Goal: Task Accomplishment & Management: Complete application form

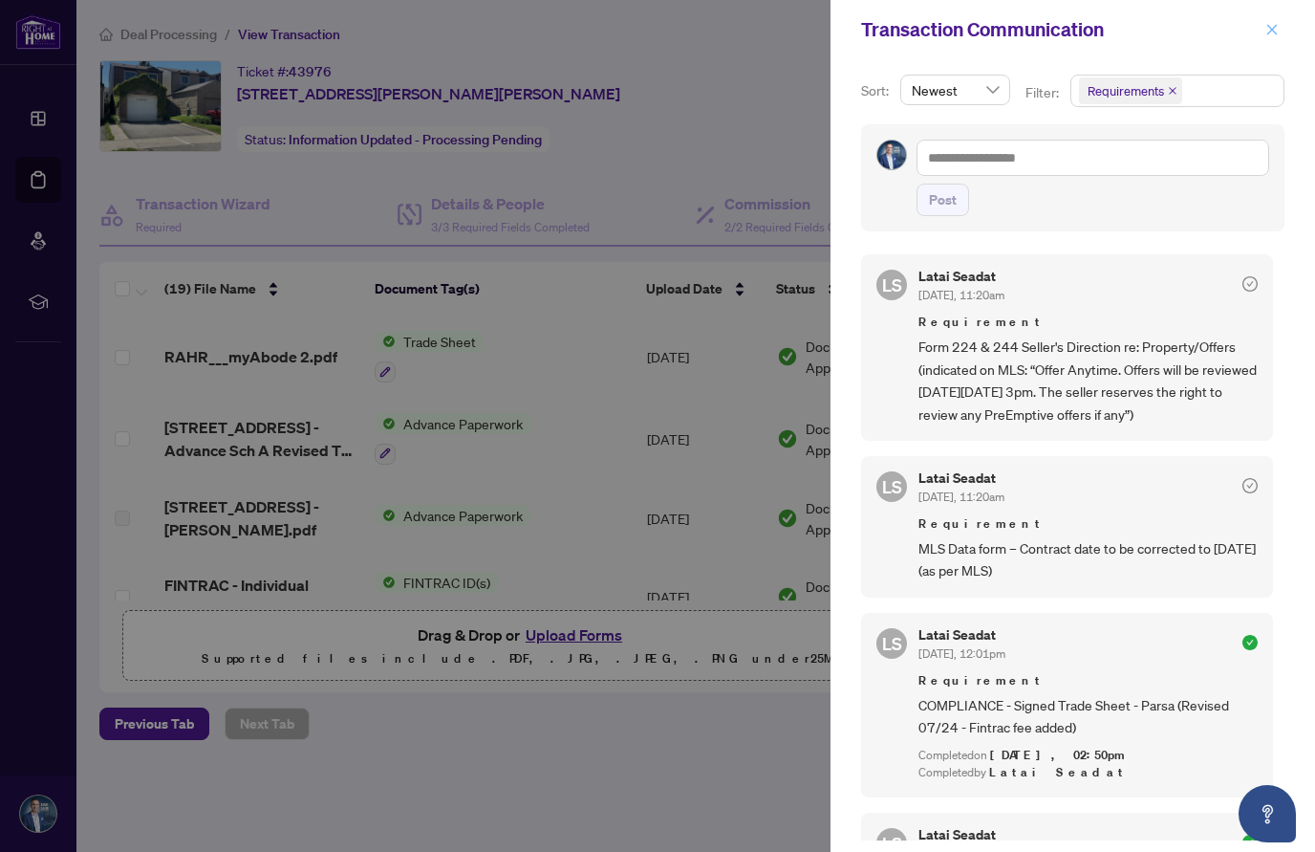
click at [1272, 33] on icon "close" at bounding box center [1272, 29] width 13 height 13
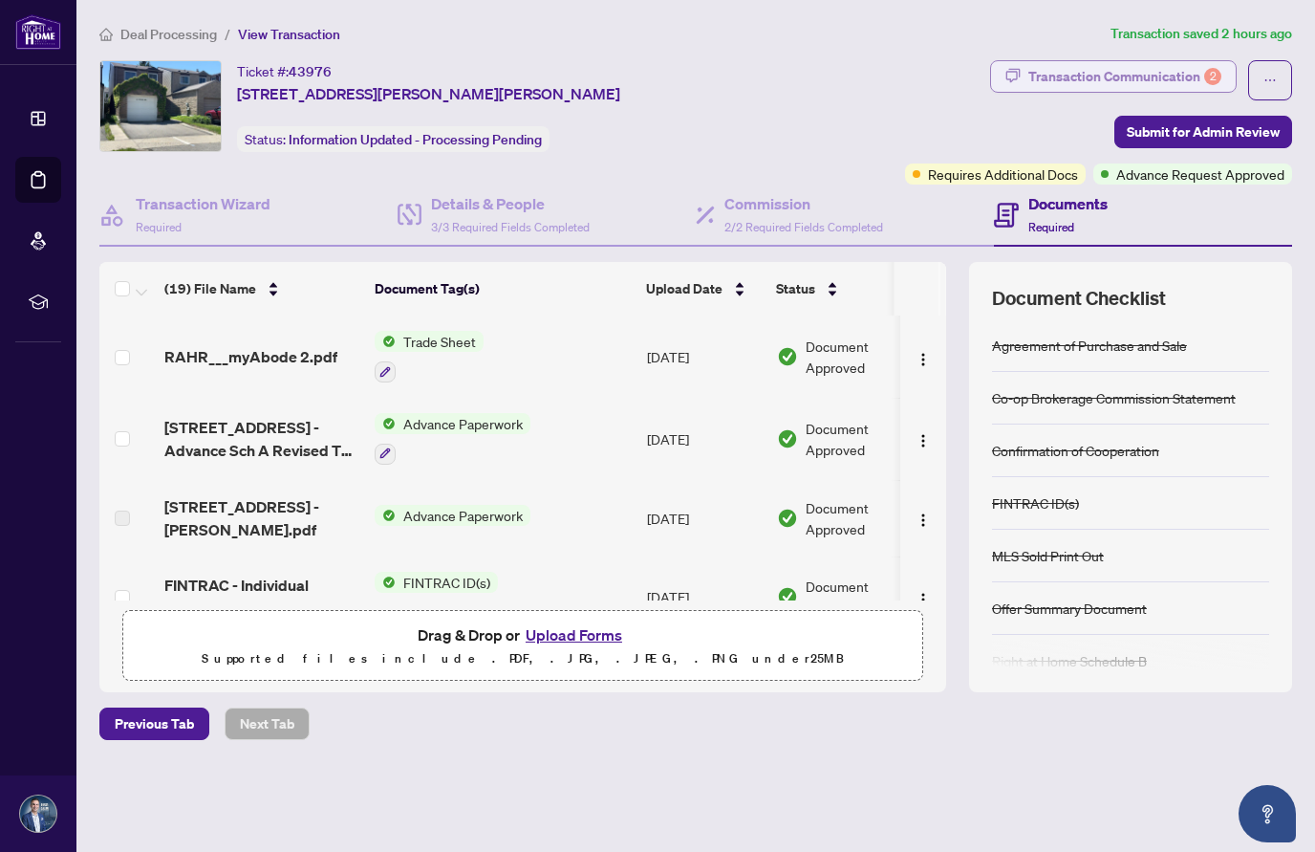
click at [1128, 72] on div "Transaction Communication 2" at bounding box center [1125, 76] width 193 height 31
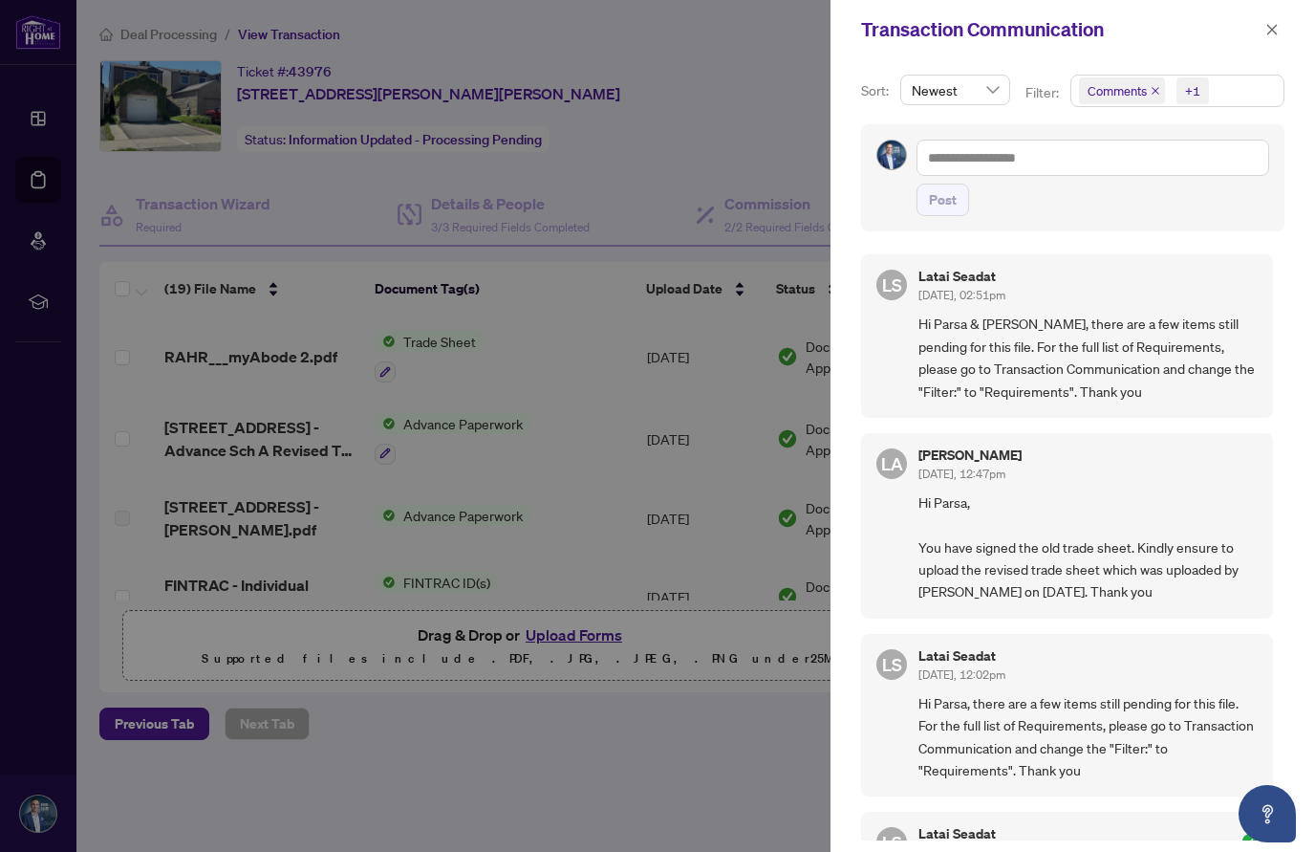
click at [716, 127] on div at bounding box center [657, 426] width 1315 height 852
click at [1270, 25] on icon "close" at bounding box center [1272, 29] width 13 height 13
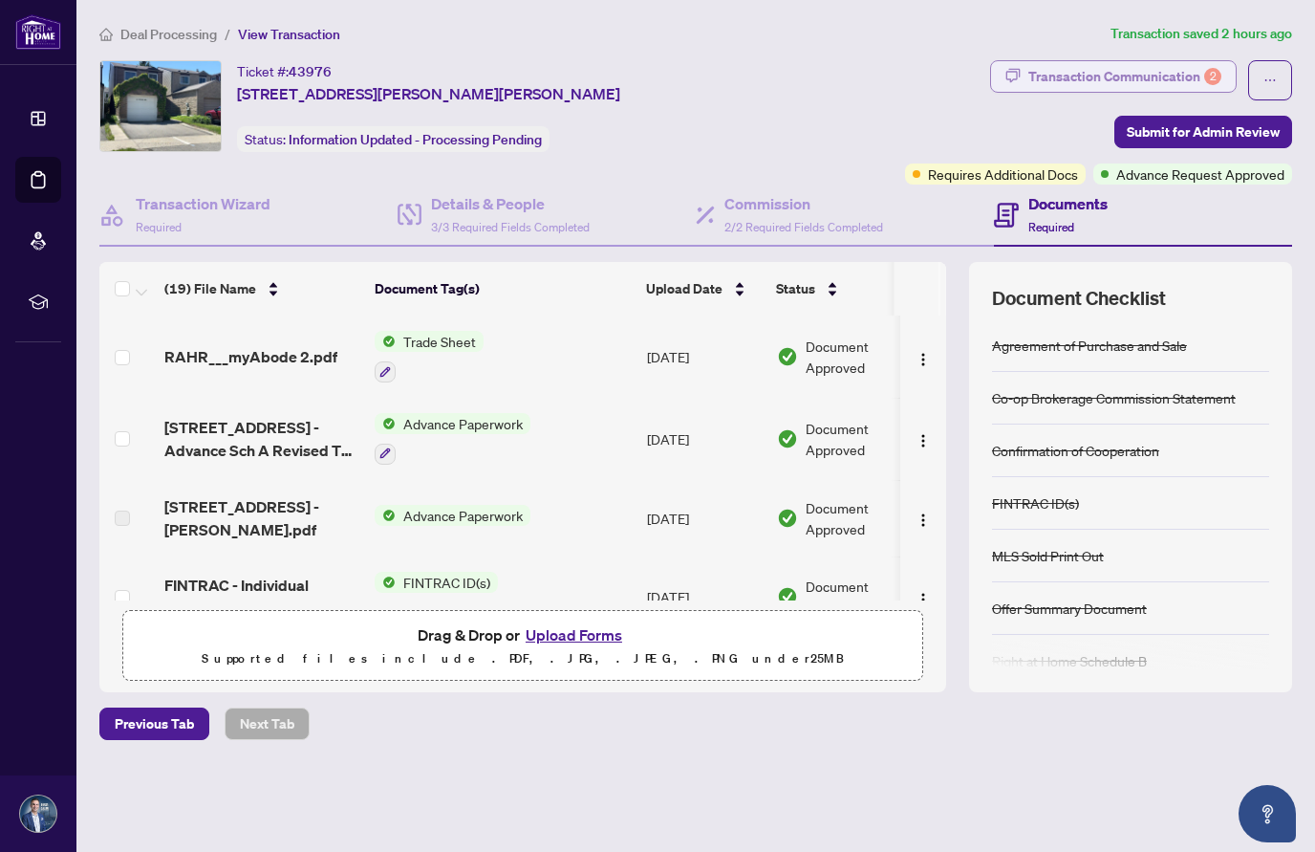
click at [1125, 77] on div "Transaction Communication 2" at bounding box center [1125, 76] width 193 height 31
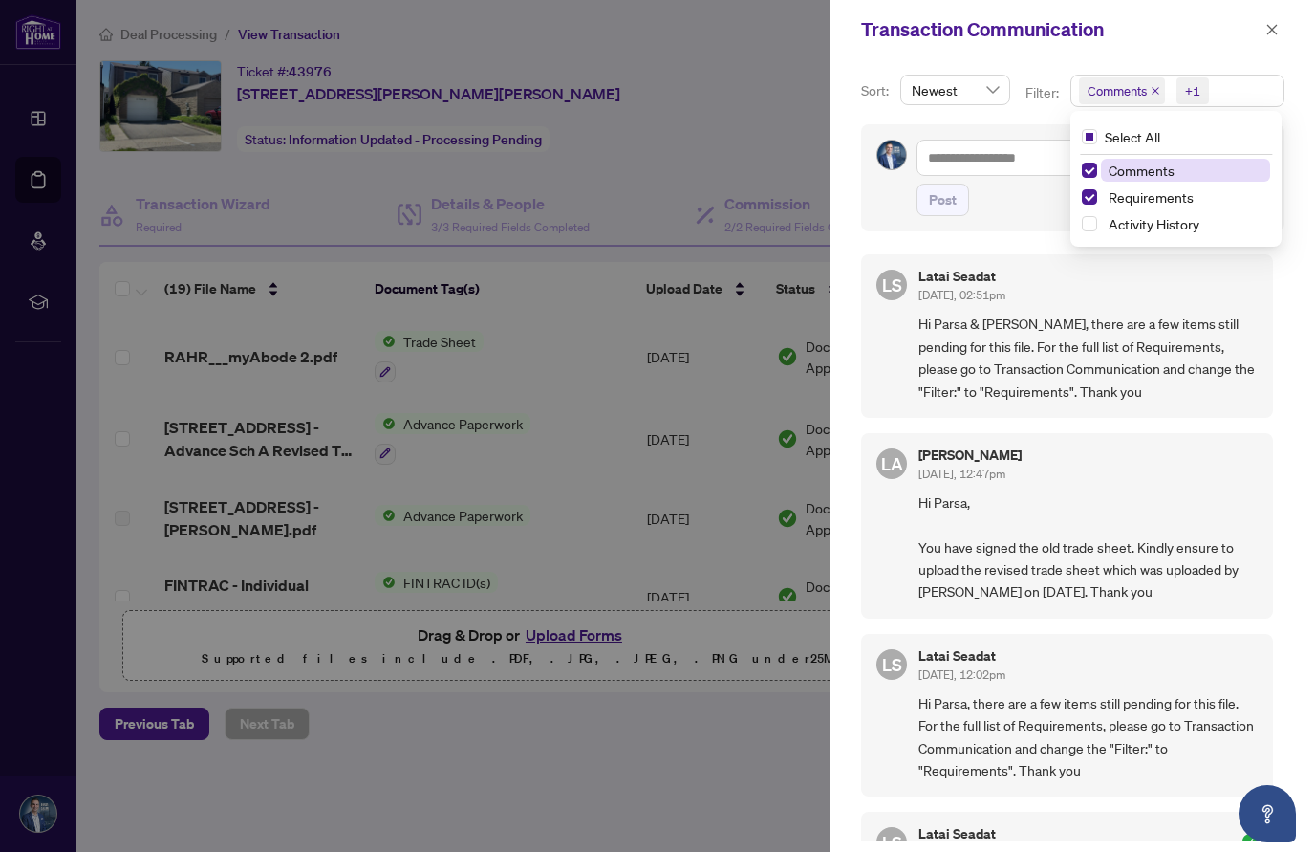
click at [1123, 88] on span "Comments" at bounding box center [1117, 90] width 59 height 19
click at [1089, 174] on span "Select Comments" at bounding box center [1089, 170] width 15 height 15
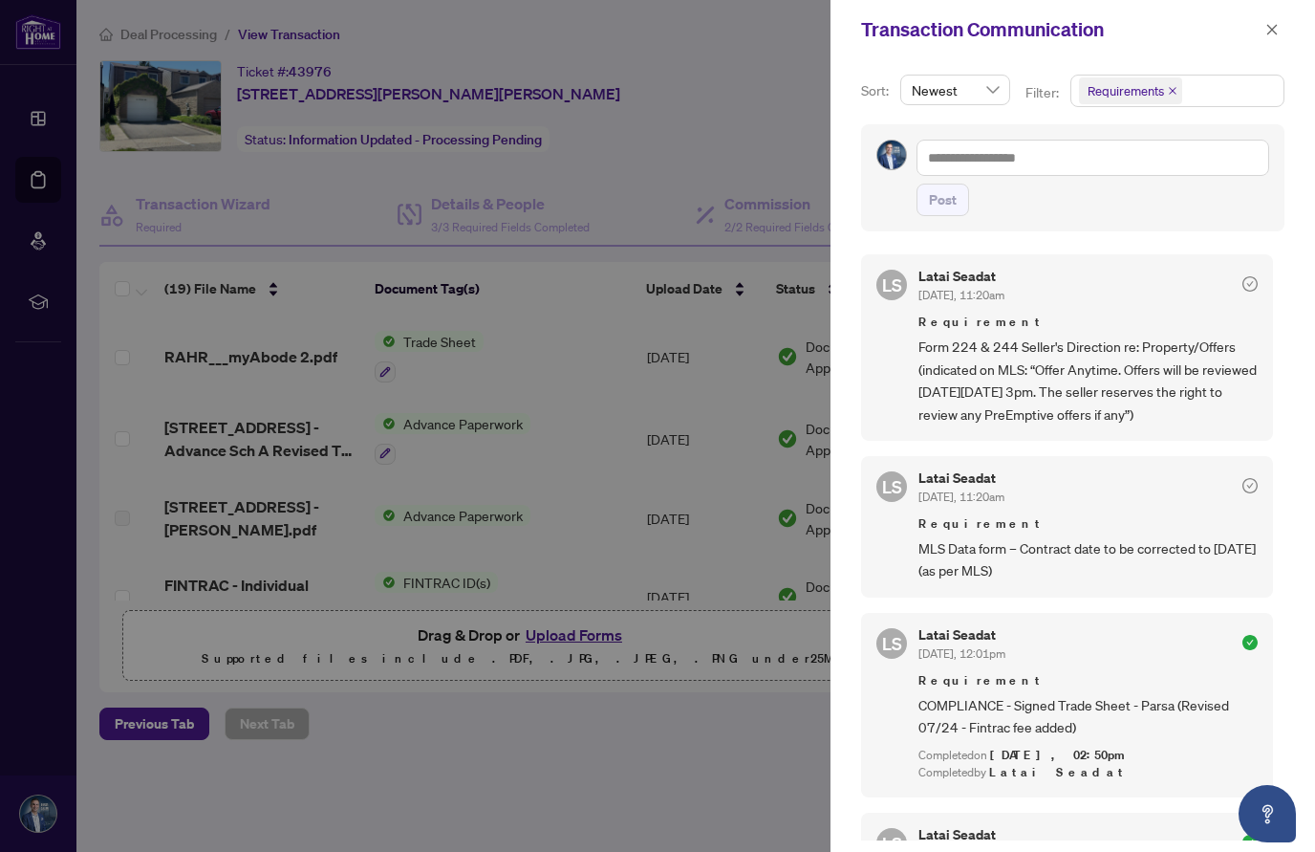
click at [574, 758] on div at bounding box center [657, 426] width 1315 height 852
click at [1271, 33] on icon "close" at bounding box center [1272, 29] width 13 height 13
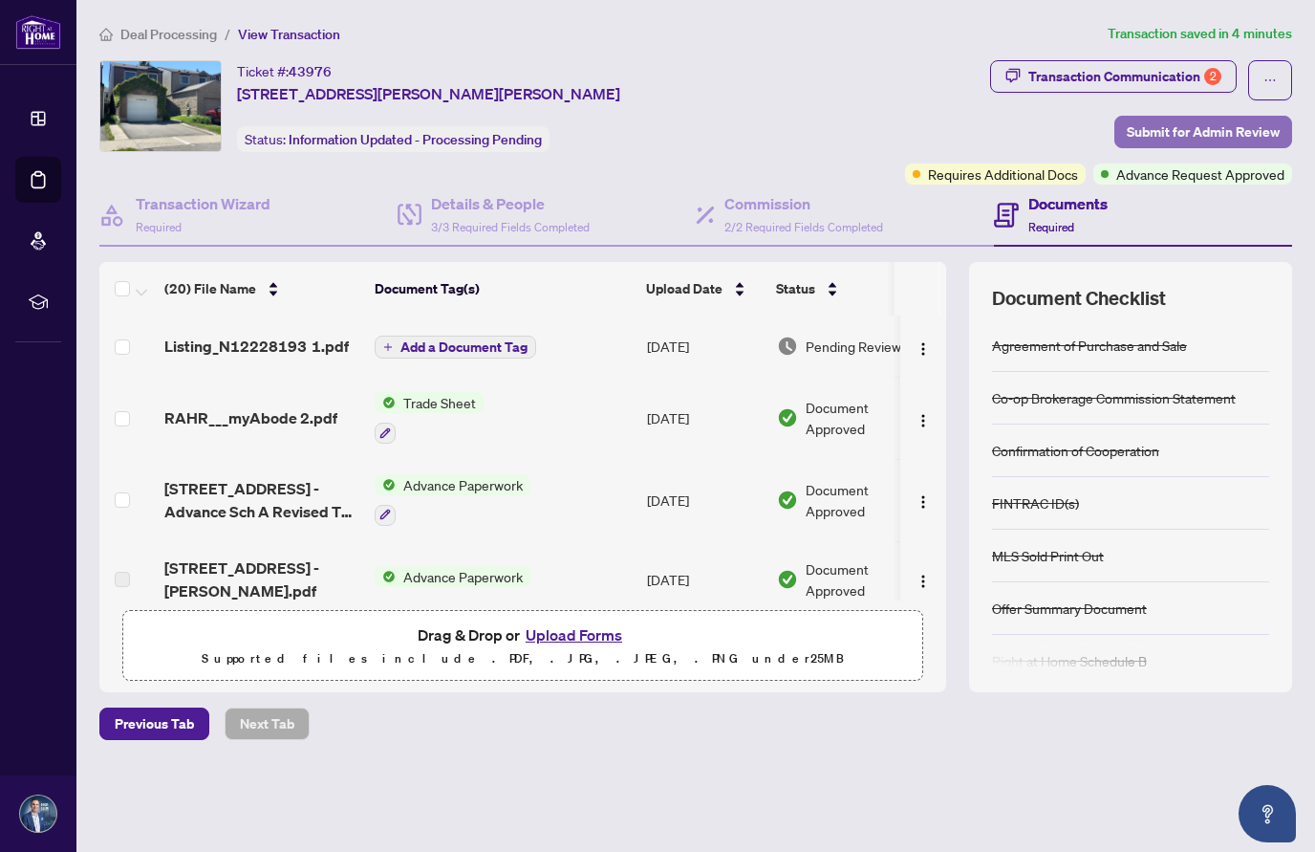
click at [1152, 128] on span "Submit for Admin Review" at bounding box center [1203, 132] width 153 height 31
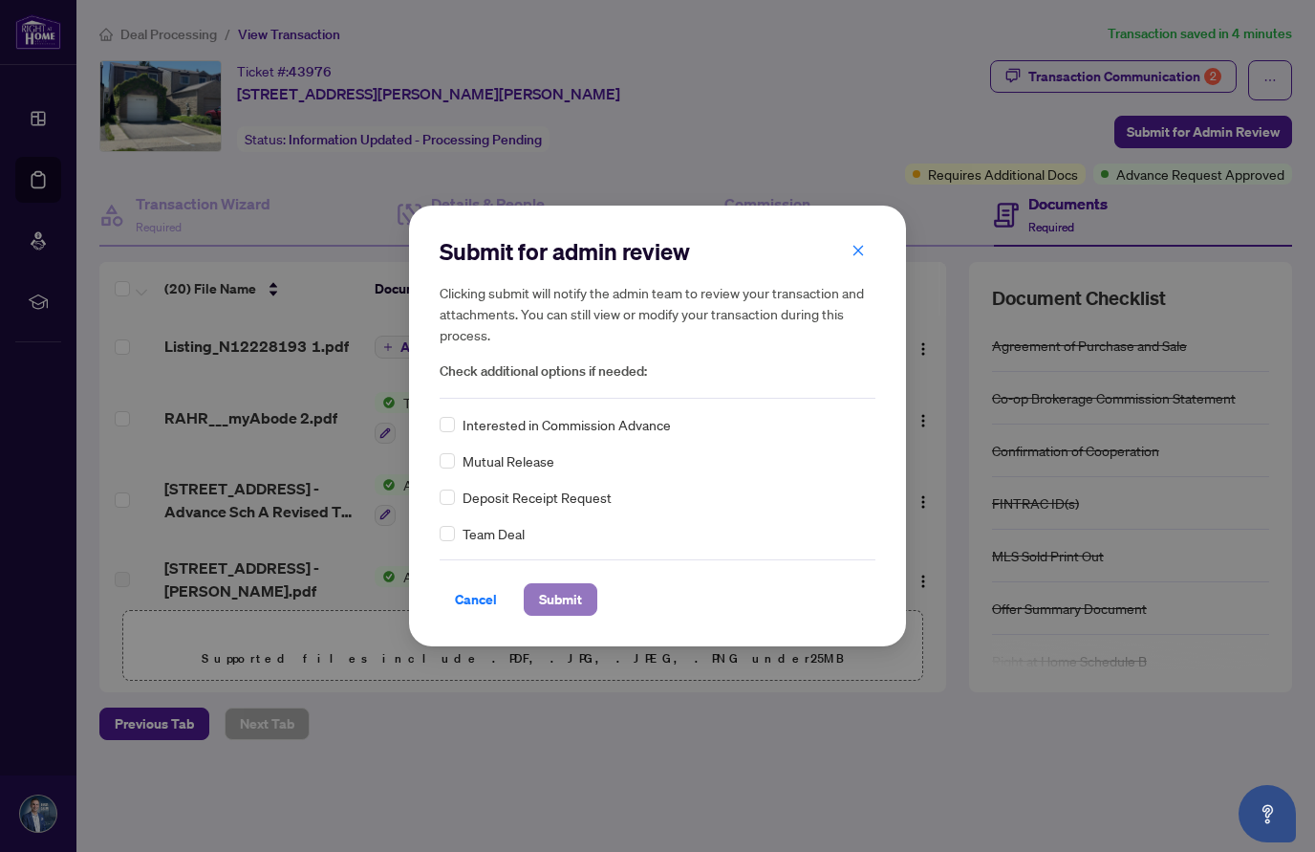
click at [558, 600] on span "Submit" at bounding box center [560, 599] width 43 height 31
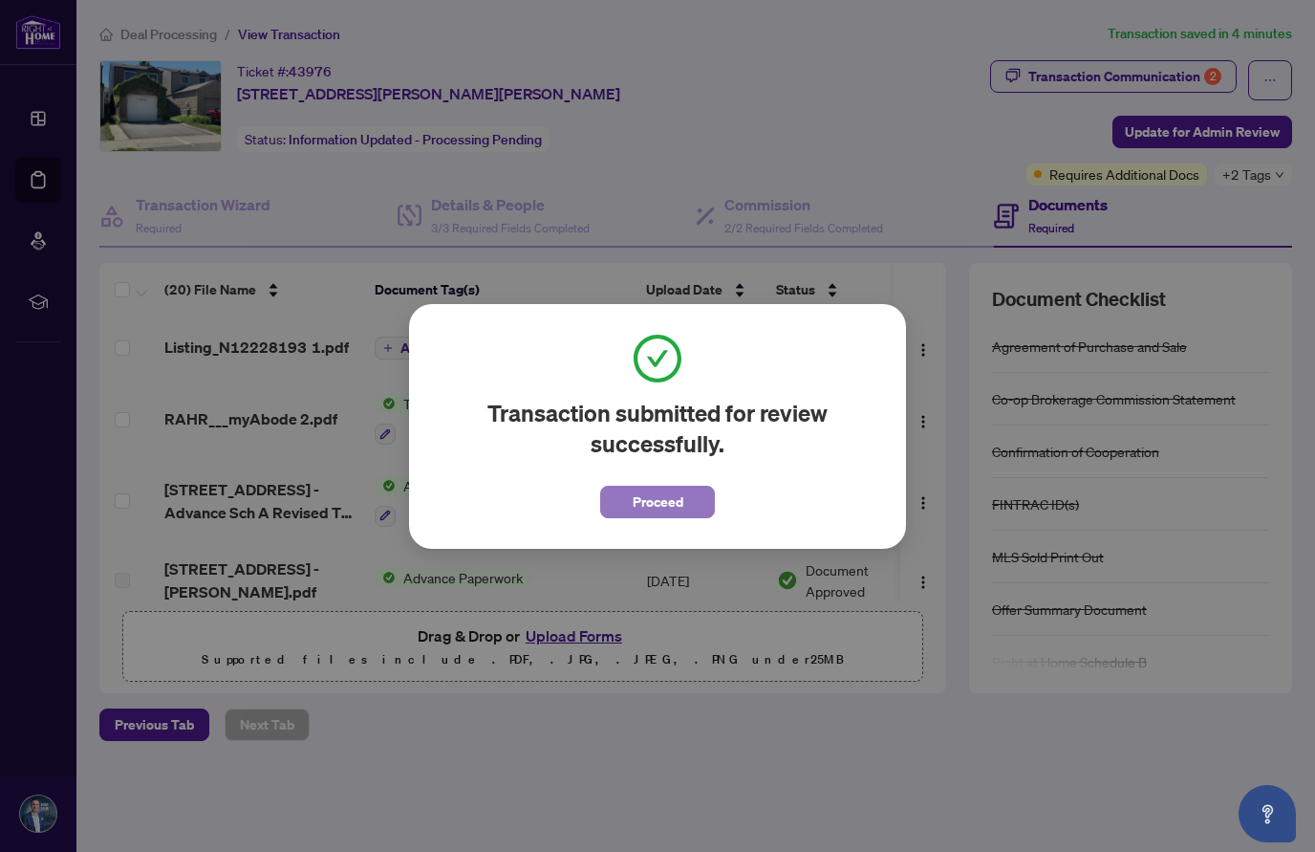
click at [631, 502] on button "Proceed" at bounding box center [657, 502] width 115 height 33
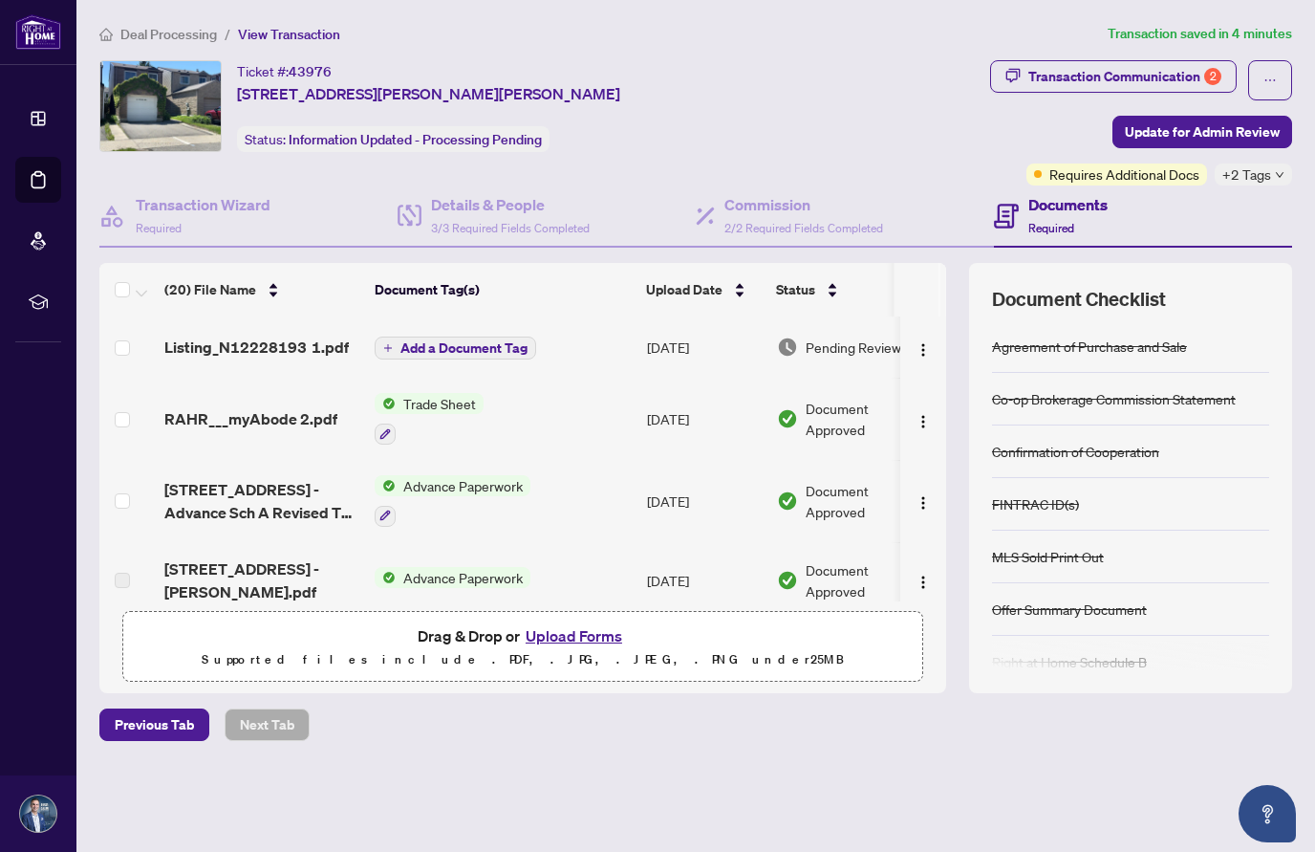
click at [568, 632] on button "Upload Forms" at bounding box center [574, 635] width 108 height 25
click at [1160, 78] on div "Transaction Communication 2" at bounding box center [1125, 76] width 193 height 31
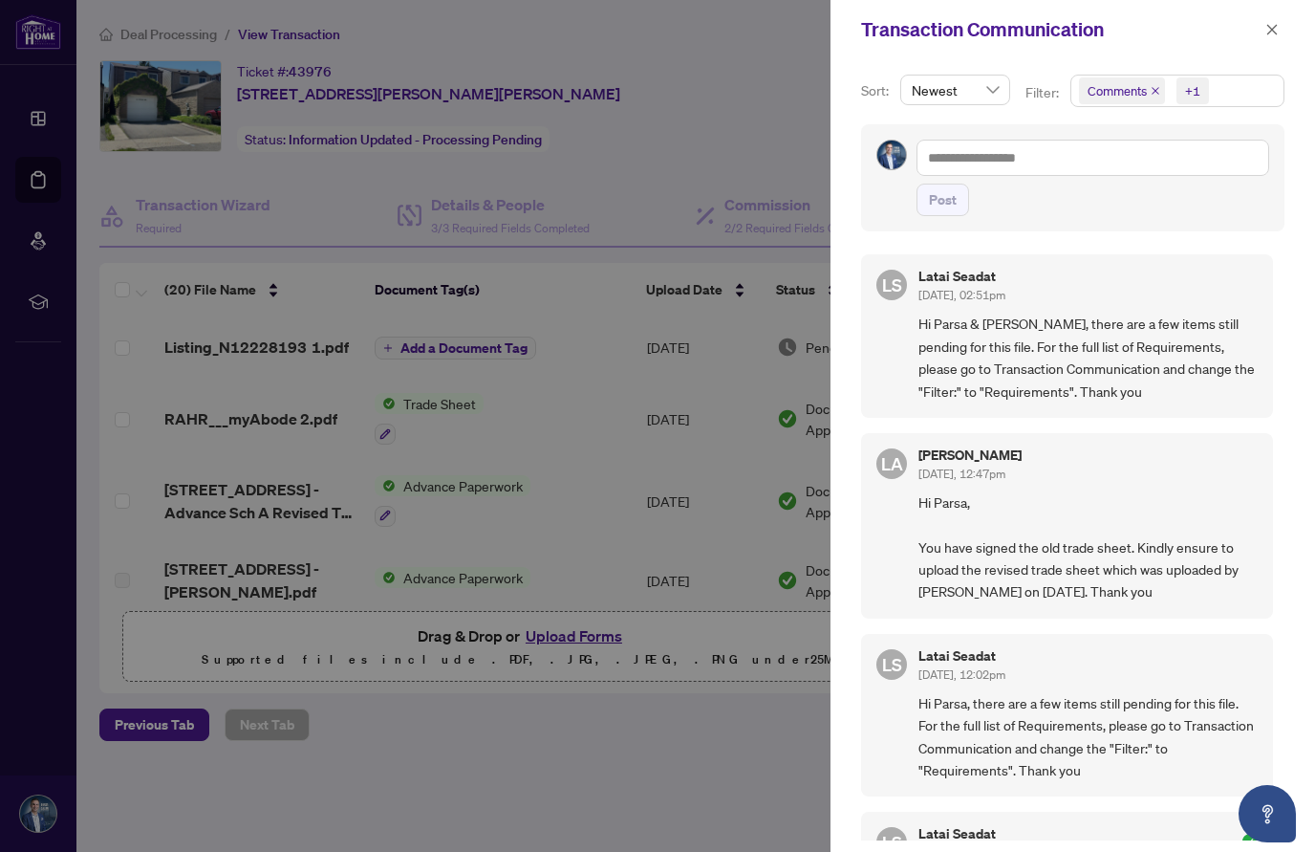
click at [1116, 95] on span "Comments" at bounding box center [1117, 90] width 59 height 19
click at [1082, 169] on span "Select Comments" at bounding box center [1089, 170] width 15 height 15
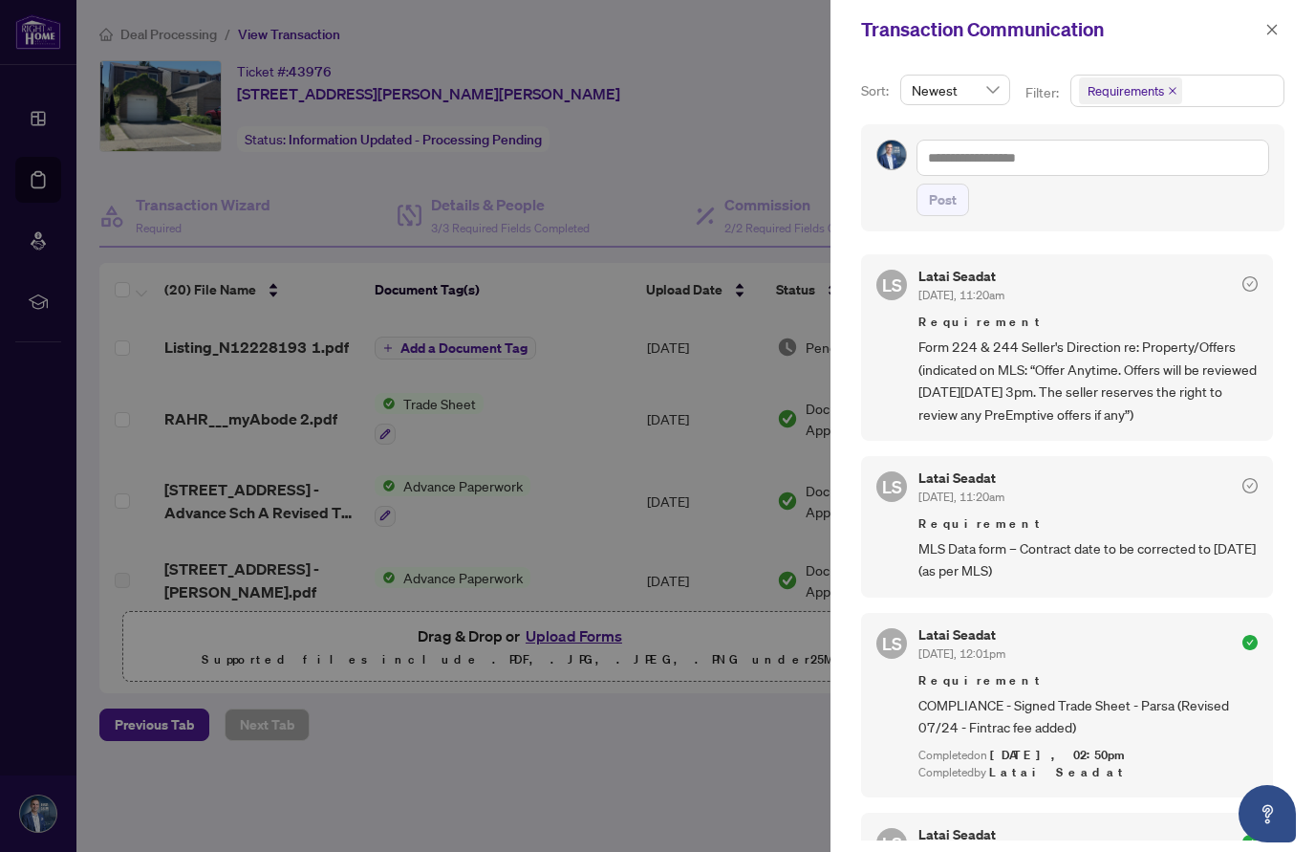
click at [742, 122] on div at bounding box center [657, 426] width 1315 height 852
click at [1272, 30] on icon "close" at bounding box center [1273, 29] width 11 height 11
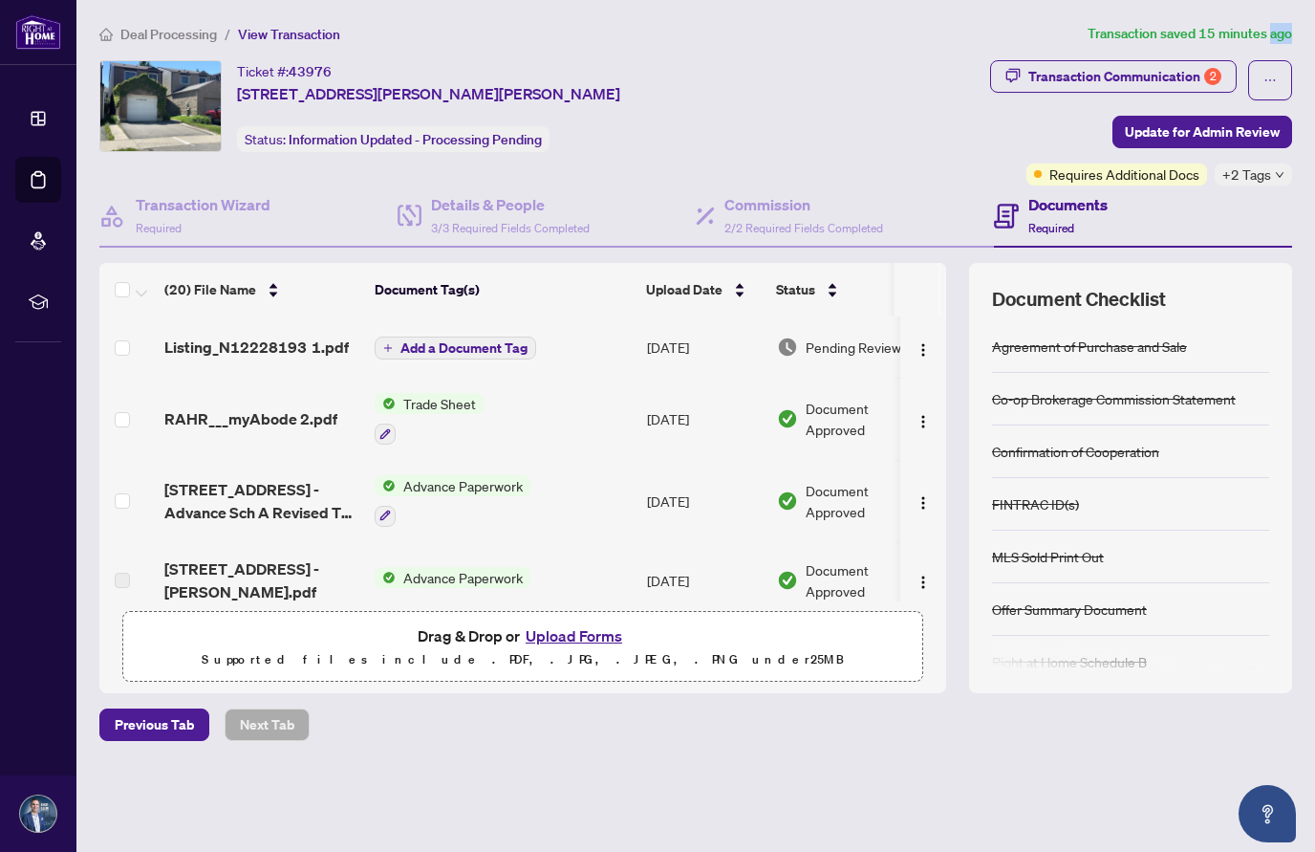
click at [1272, 31] on article "Transaction saved 15 minutes ago" at bounding box center [1190, 34] width 205 height 22
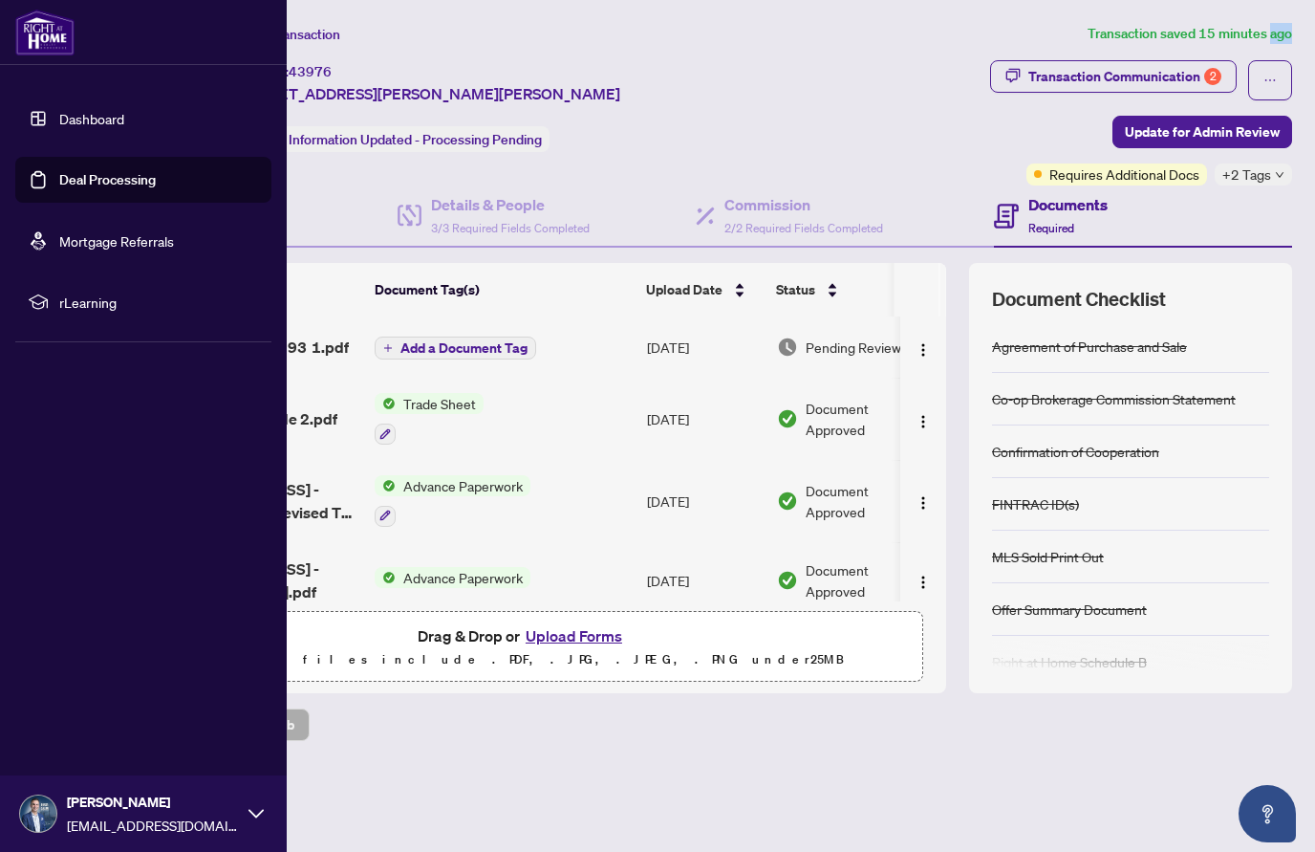
click at [100, 176] on link "Deal Processing" at bounding box center [107, 179] width 97 height 17
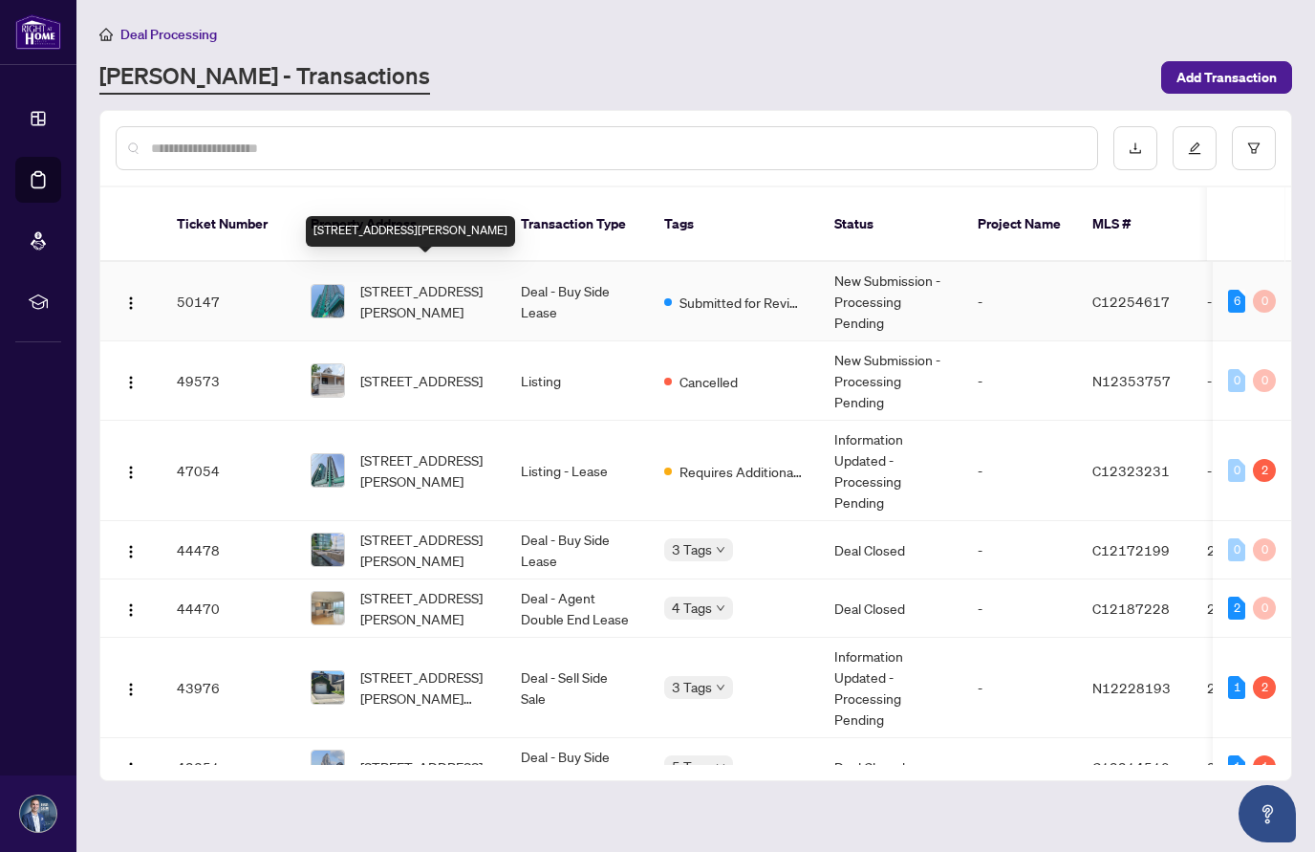
click at [439, 282] on span "[STREET_ADDRESS][PERSON_NAME]" at bounding box center [425, 301] width 130 height 42
